Goal: Task Accomplishment & Management: Complete application form

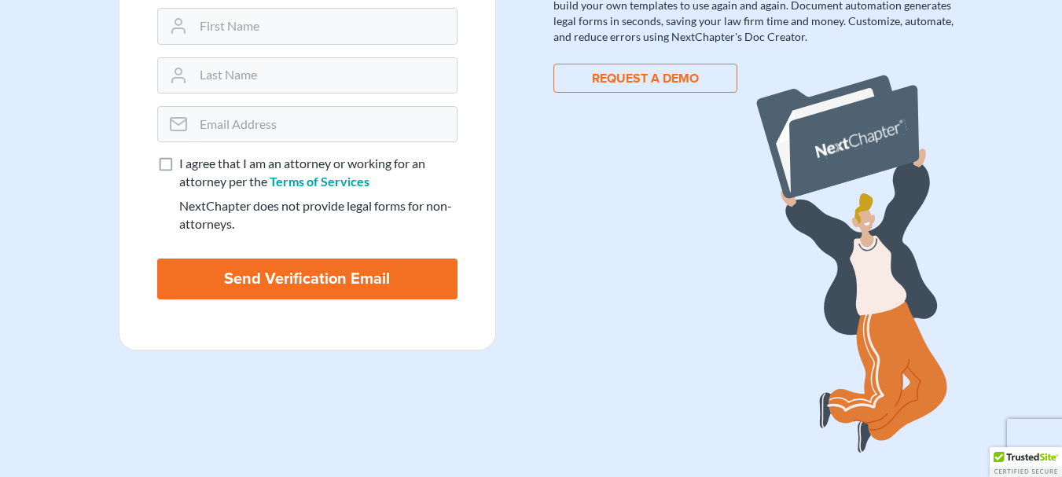
scroll to position [236, 0]
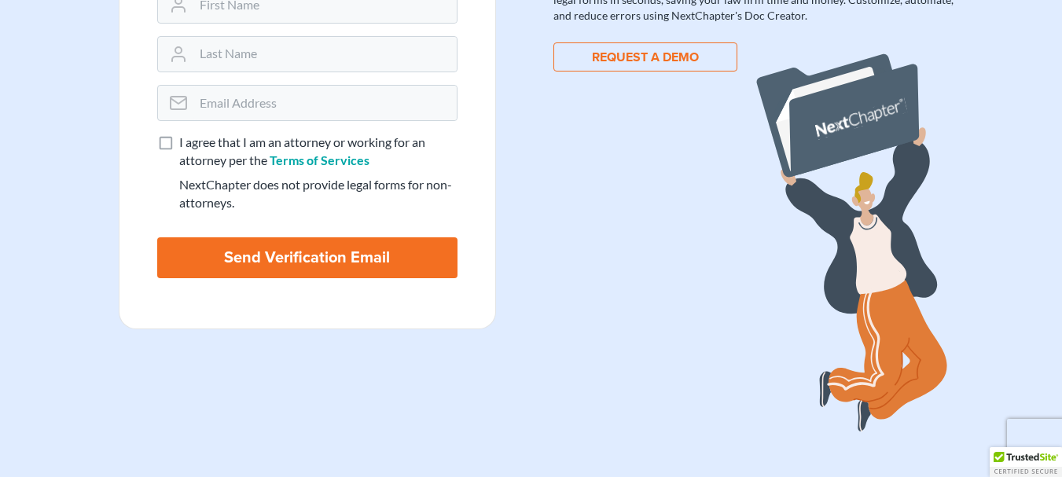
click at [179, 141] on label "I agree that I am an attorney or working for an attorney per the Terms of Servi…" at bounding box center [318, 152] width 278 height 36
click at [185, 141] on input "I agree that I am an attorney or working for an attorney per the Terms of Servi…" at bounding box center [190, 139] width 10 height 10
checkbox input "true"
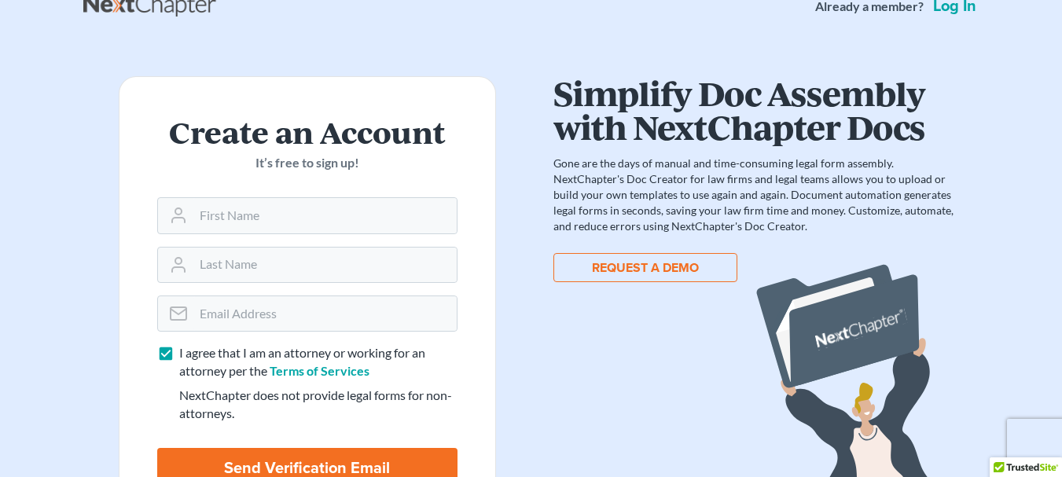
scroll to position [0, 0]
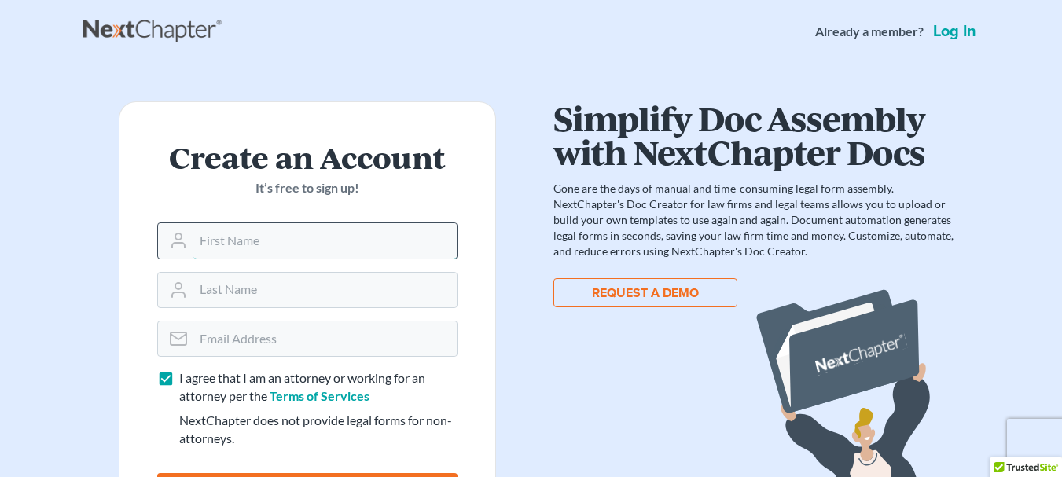
click at [264, 250] on input "text" at bounding box center [324, 240] width 263 height 35
click at [255, 248] on input "text" at bounding box center [324, 240] width 263 height 35
click at [318, 146] on h2 "Create an Account" at bounding box center [307, 156] width 300 height 33
click at [293, 241] on input "text" at bounding box center [324, 240] width 263 height 35
click at [512, 113] on div "Create an Account It’s free to sign up! I agree that I am an attorney or workin…" at bounding box center [307, 386] width 448 height 570
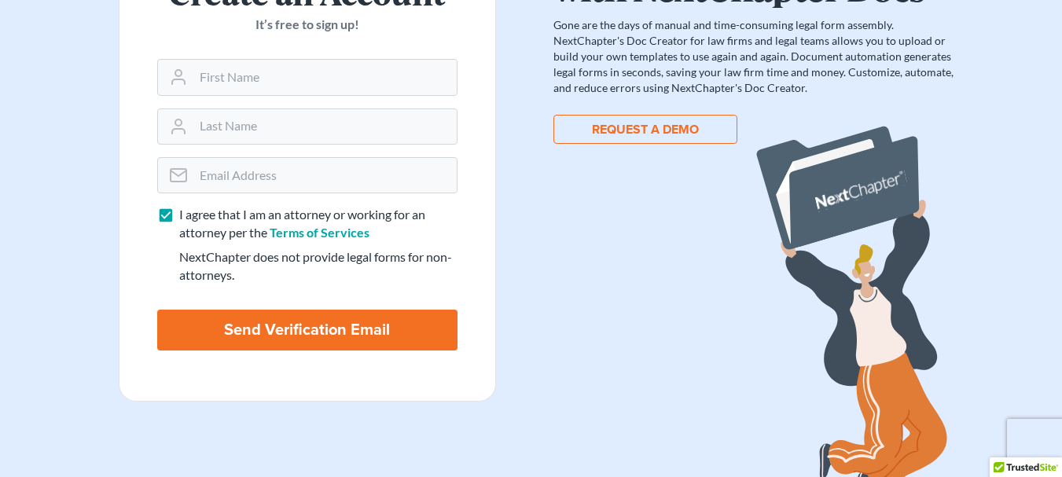
scroll to position [24, 0]
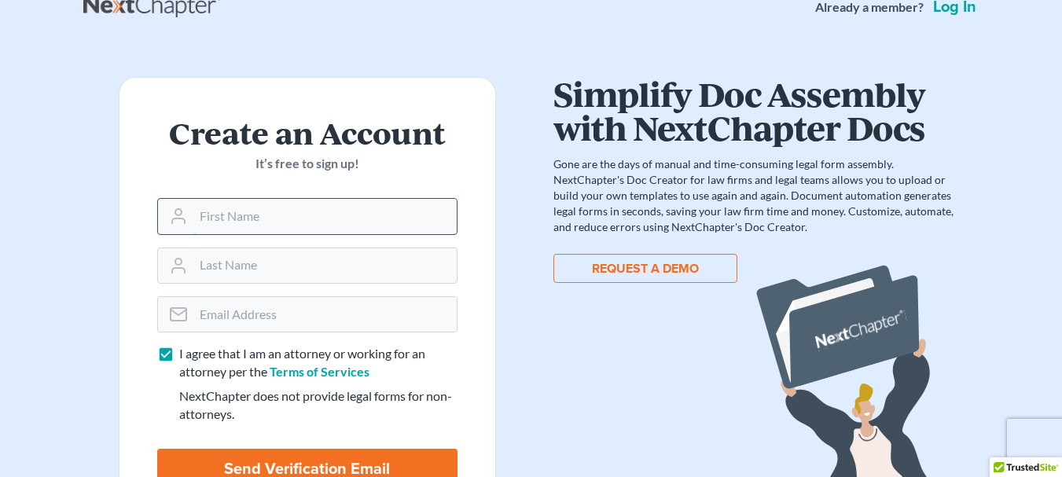
click at [295, 215] on input "text" at bounding box center [324, 216] width 263 height 35
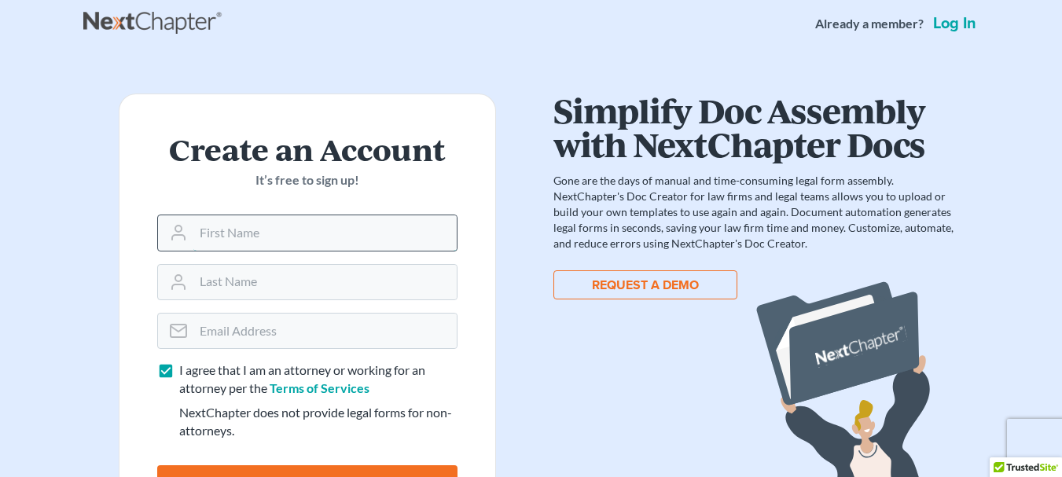
scroll to position [0, 0]
